Goal: Go to known website: Access a specific website the user already knows

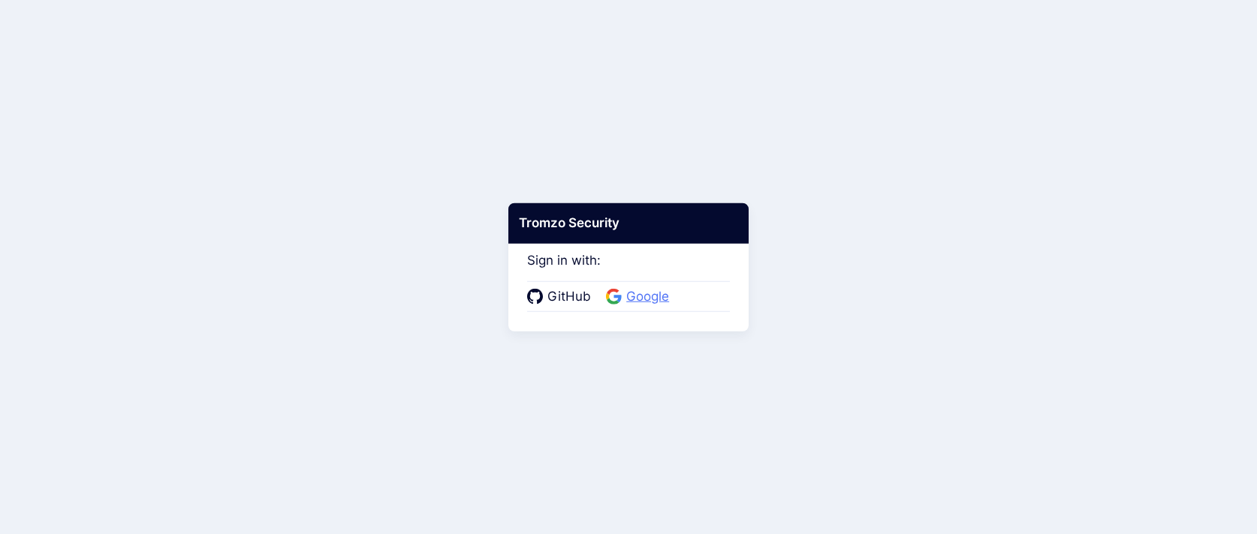
click at [644, 292] on span "Google" at bounding box center [648, 298] width 52 height 20
